Goal: Task Accomplishment & Management: Use online tool/utility

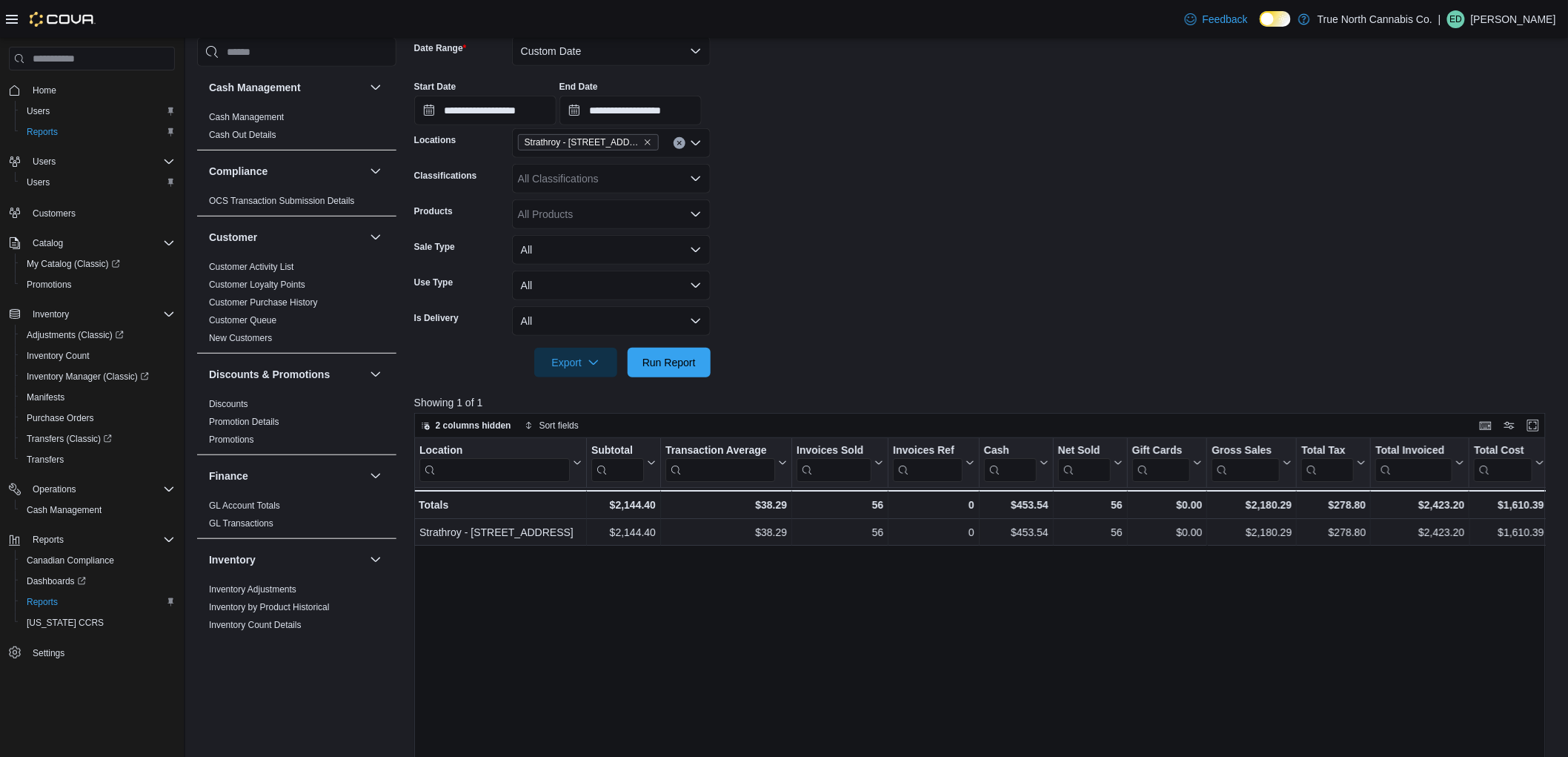
scroll to position [10, 0]
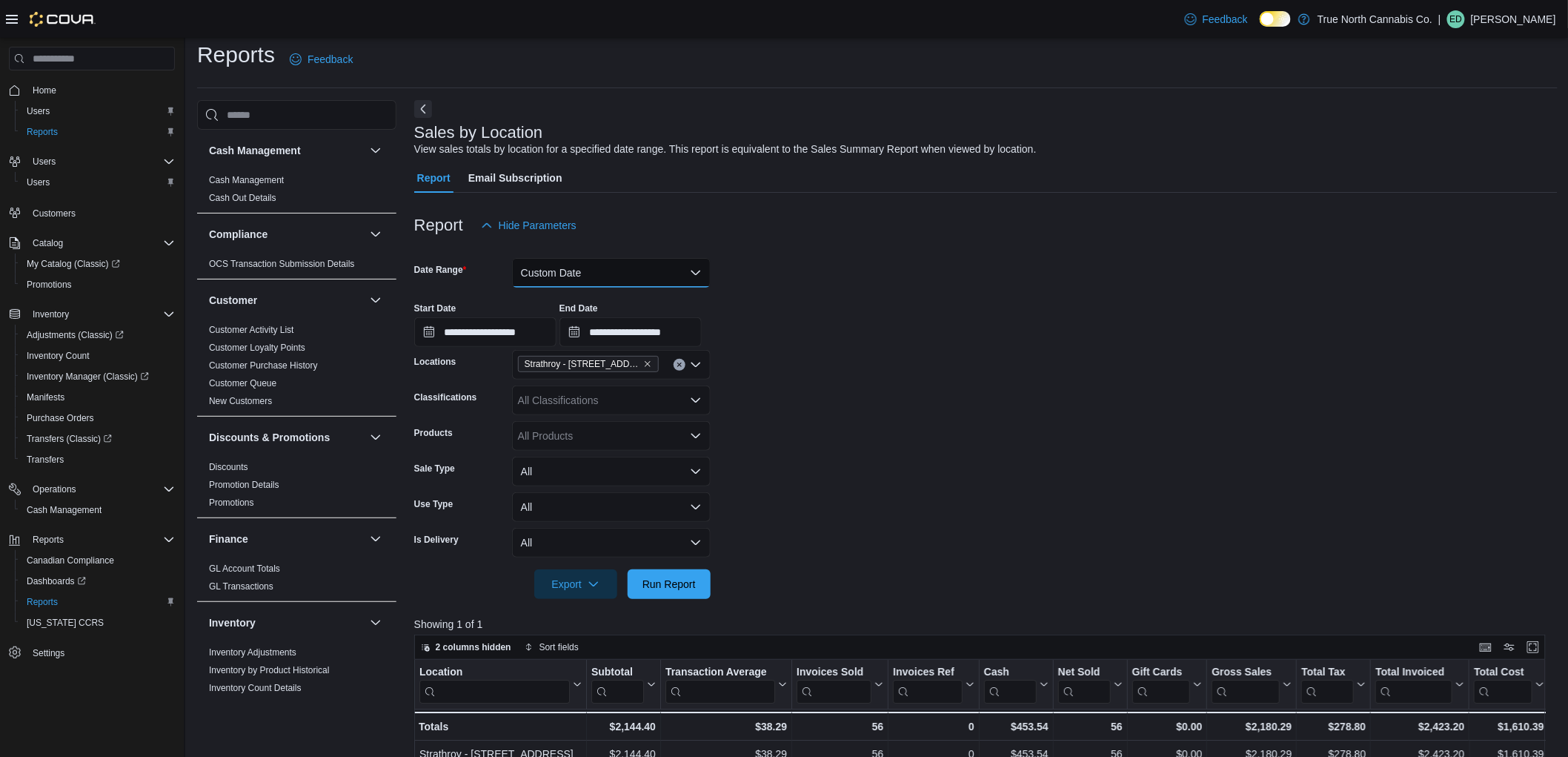
click at [646, 273] on button "Custom Date" at bounding box center [611, 273] width 198 height 30
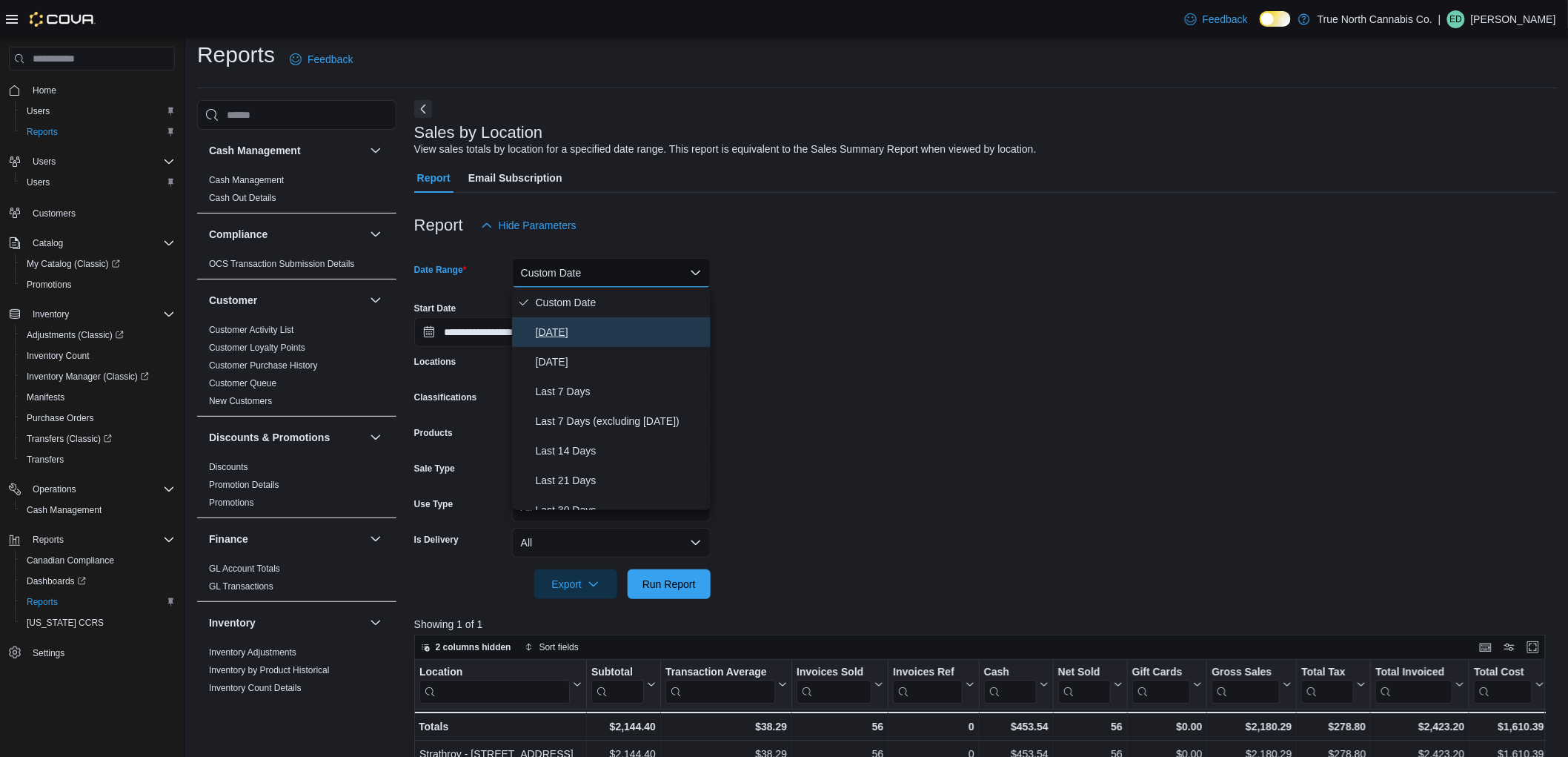
click at [628, 323] on span "[DATE]" at bounding box center [620, 332] width 169 height 18
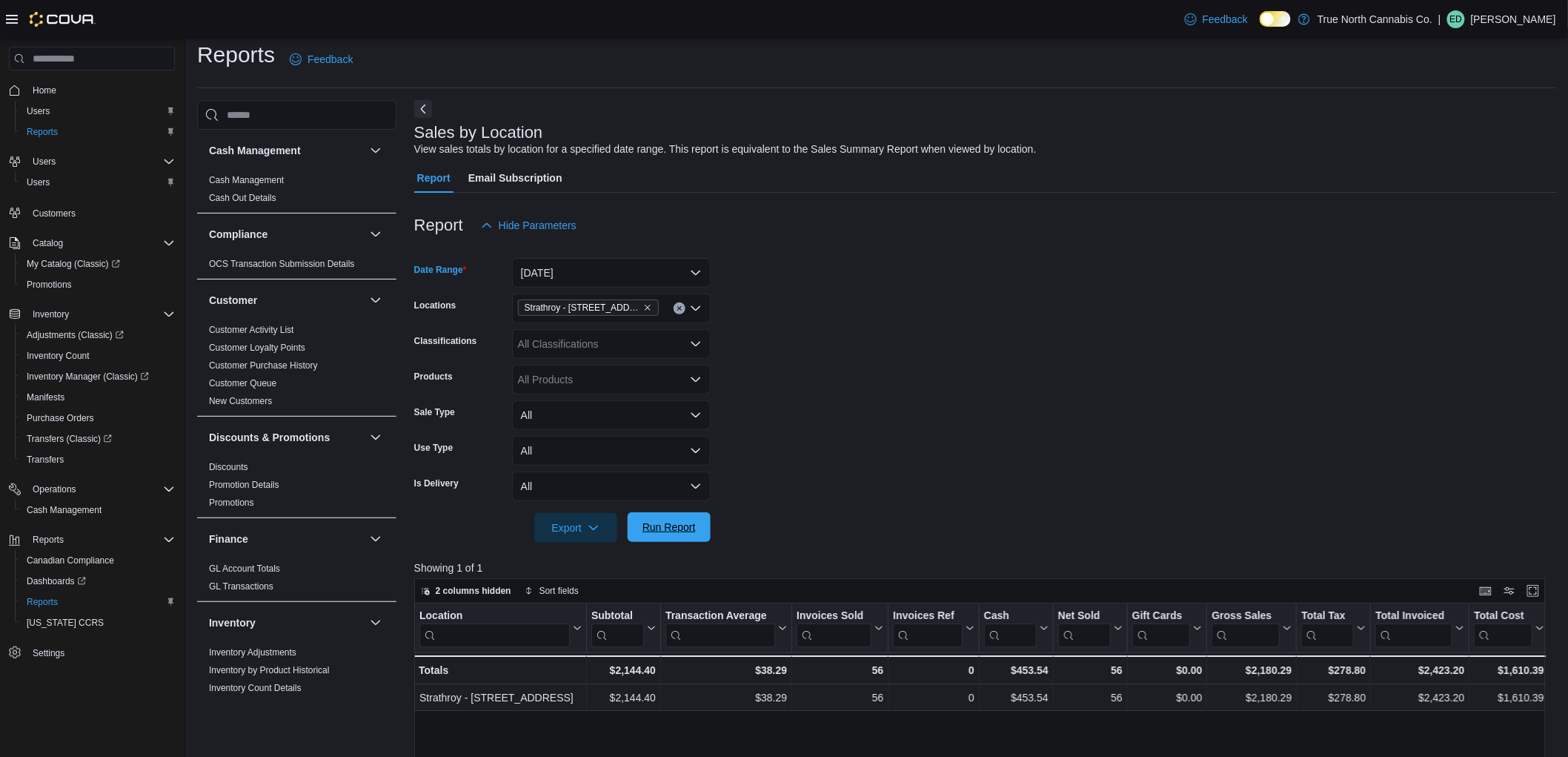
click at [667, 523] on span "Run Report" at bounding box center [669, 527] width 53 height 14
click at [667, 537] on span "Run Report" at bounding box center [669, 527] width 65 height 30
click at [856, 360] on form "Date Range [DATE] Locations [GEOGRAPHIC_DATA] - [STREET_ADDRESS] Classification…" at bounding box center [985, 391] width 1143 height 302
click at [1175, 378] on form "Date Range [DATE] Locations [GEOGRAPHIC_DATA] - [STREET_ADDRESS] Classification…" at bounding box center [985, 391] width 1143 height 302
